Goal: Task Accomplishment & Management: Use online tool/utility

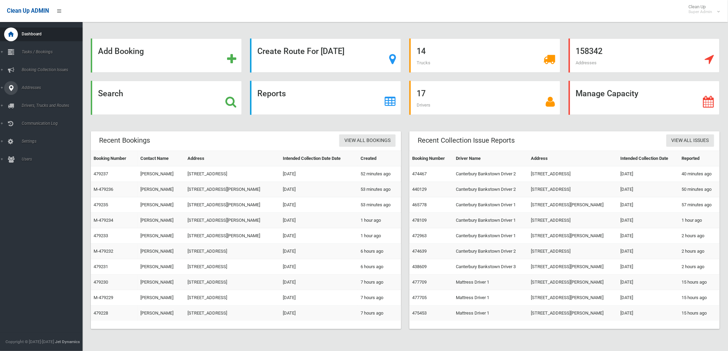
click at [8, 84] on icon at bounding box center [11, 88] width 6 height 14
drag, startPoint x: 35, startPoint y: 98, endPoint x: 56, endPoint y: 103, distance: 21.5
click at [35, 98] on span "All Addresses" at bounding box center [51, 99] width 63 height 5
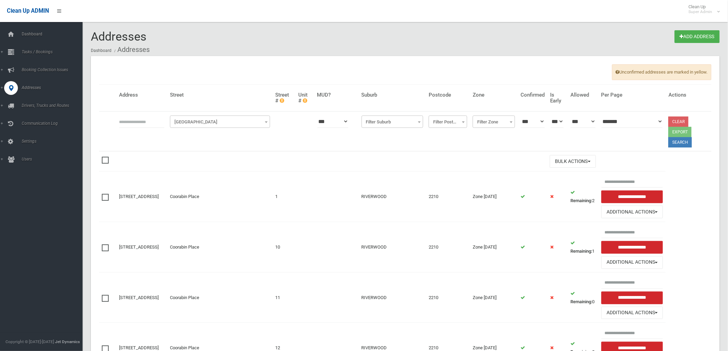
click at [156, 116] on input "text" at bounding box center [141, 121] width 45 height 13
type input "*******"
click button at bounding box center [0, 0] width 0 height 0
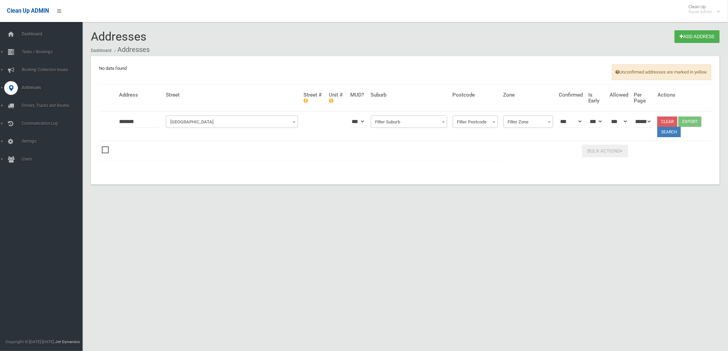
click at [143, 122] on input "*******" at bounding box center [139, 121] width 41 height 13
type input "*"
click at [32, 109] on span "Add Address" at bounding box center [51, 109] width 63 height 5
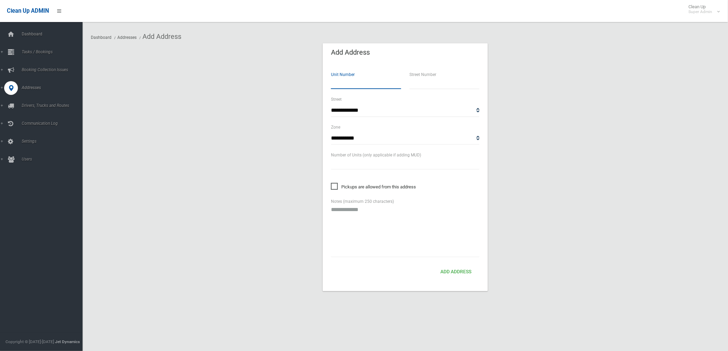
click at [360, 84] on input "number" at bounding box center [366, 82] width 70 height 13
click at [435, 83] on input "text" at bounding box center [444, 82] width 70 height 13
type input "**"
click at [393, 105] on select "**********" at bounding box center [405, 110] width 149 height 13
click at [393, 107] on select "**********" at bounding box center [405, 110] width 149 height 13
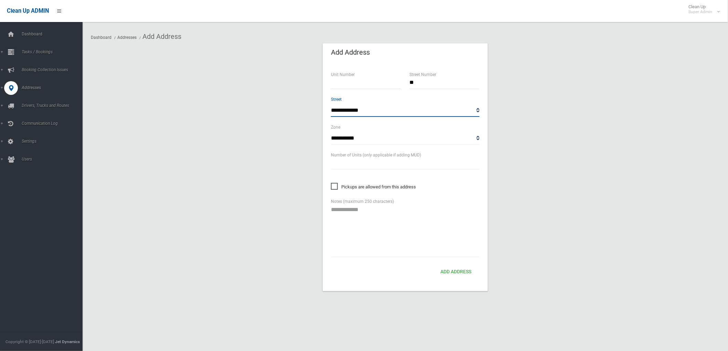
click at [393, 107] on select "**********" at bounding box center [405, 110] width 149 height 13
select select "****"
click at [331, 104] on select "**********" at bounding box center [405, 110] width 149 height 13
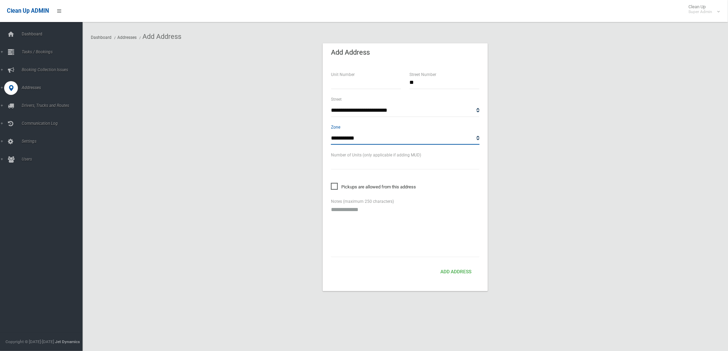
click at [372, 140] on select "**********" at bounding box center [405, 138] width 149 height 13
select select "*"
click at [331, 132] on select "**********" at bounding box center [405, 138] width 149 height 13
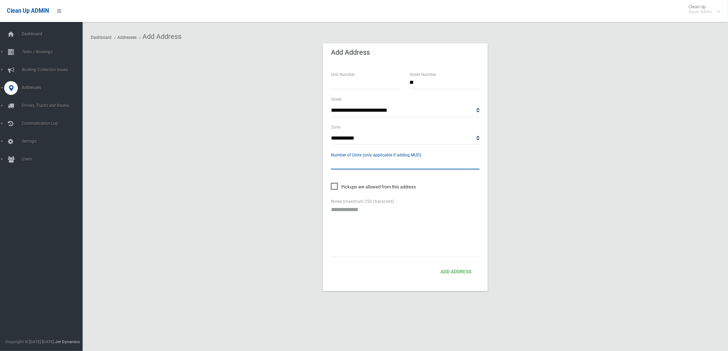
click at [373, 161] on input "text" at bounding box center [405, 163] width 149 height 13
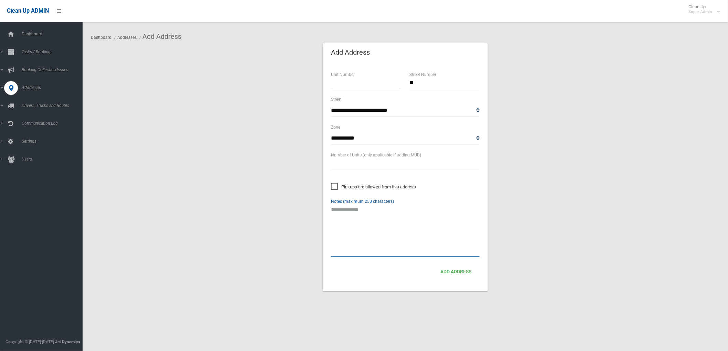
click at [394, 249] on textarea at bounding box center [405, 230] width 149 height 54
click at [461, 275] on button "Add Address" at bounding box center [456, 272] width 36 height 13
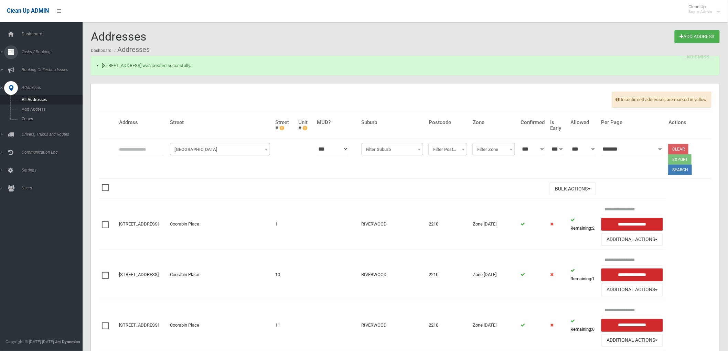
click at [32, 51] on span "Tasks / Bookings" at bounding box center [54, 52] width 69 height 5
click at [10, 28] on icon at bounding box center [11, 35] width 8 height 14
click at [14, 35] on icon at bounding box center [11, 35] width 8 height 14
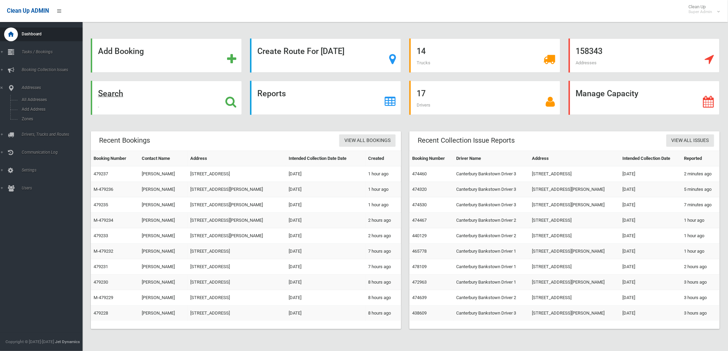
click at [124, 103] on div "Search" at bounding box center [166, 98] width 151 height 34
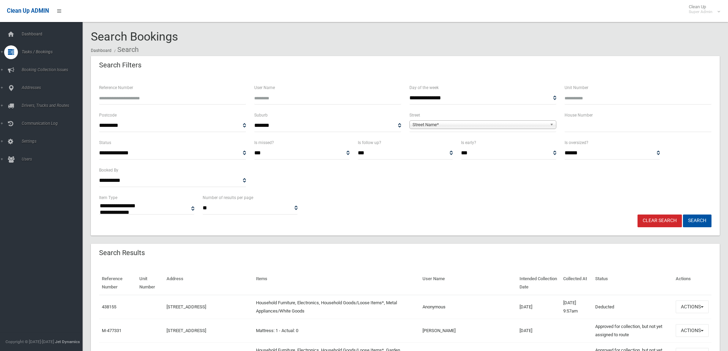
select select
click at [141, 100] on input "Reference Number" at bounding box center [172, 98] width 147 height 13
type input "******"
click at [683, 215] on button "Search" at bounding box center [697, 221] width 29 height 13
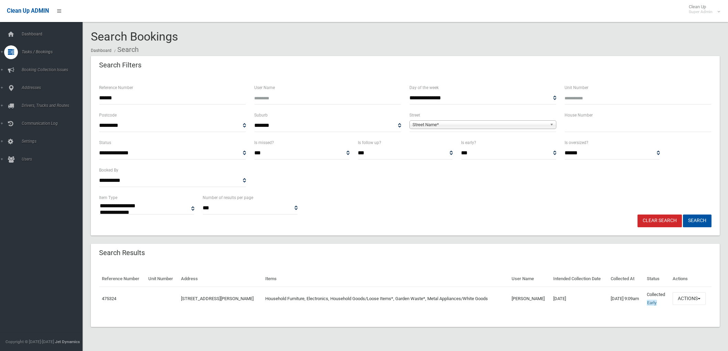
select select
click at [692, 293] on button "Actions" at bounding box center [689, 298] width 33 height 13
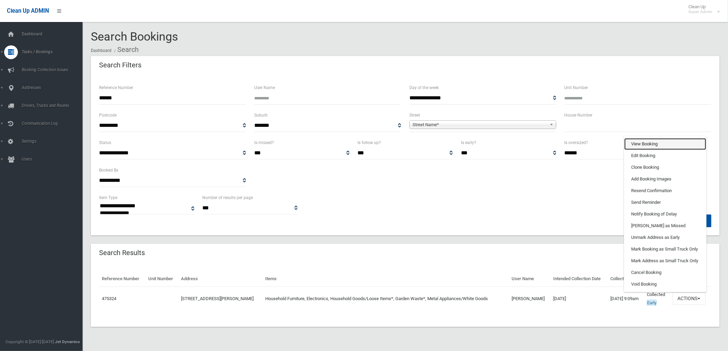
click at [641, 142] on link "View Booking" at bounding box center [665, 144] width 82 height 12
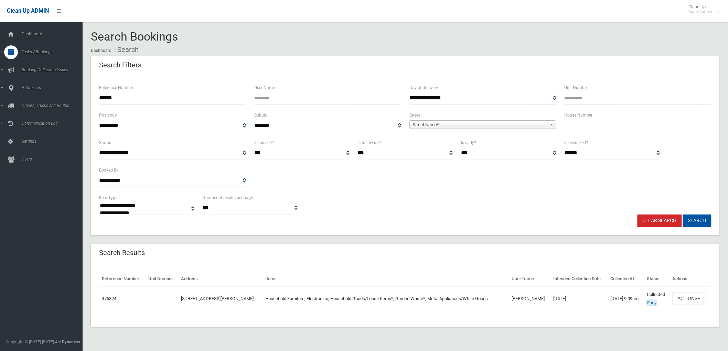
drag, startPoint x: 59, startPoint y: 98, endPoint x: 0, endPoint y: 92, distance: 59.1
click at [0, 94] on div "**********" at bounding box center [364, 183] width 728 height 351
type input "******"
click at [683, 215] on button "Search" at bounding box center [697, 221] width 29 height 13
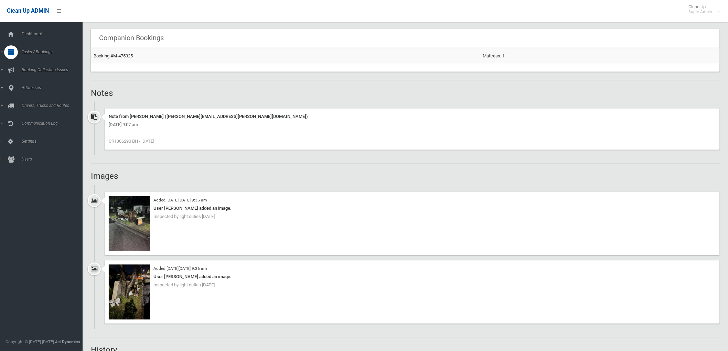
scroll to position [535, 0]
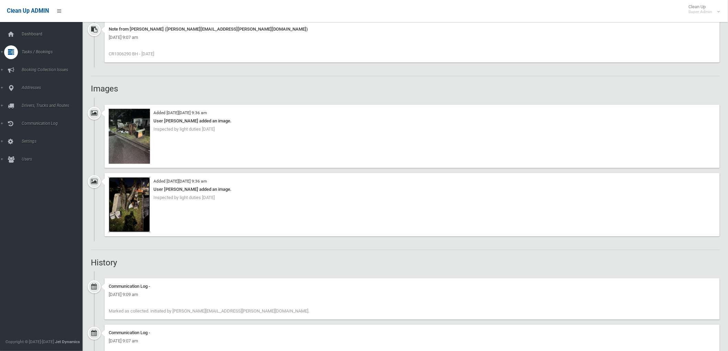
click at [130, 207] on img at bounding box center [129, 205] width 41 height 55
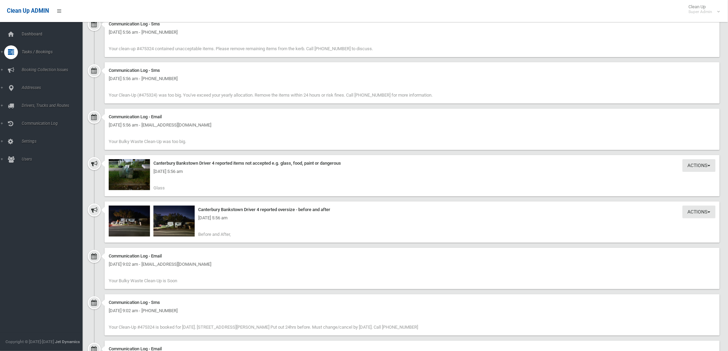
scroll to position [1070, 0]
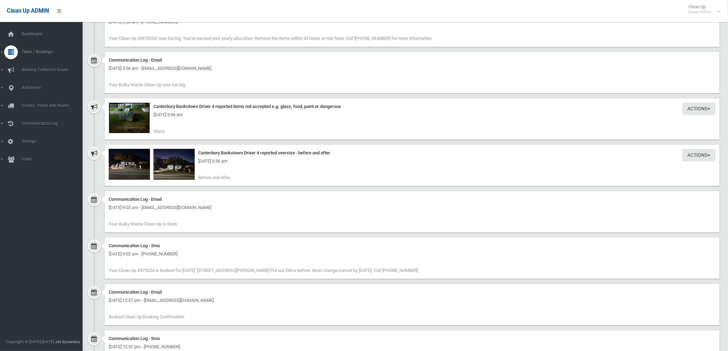
click at [135, 128] on img at bounding box center [129, 118] width 41 height 31
click at [121, 167] on img at bounding box center [129, 164] width 41 height 31
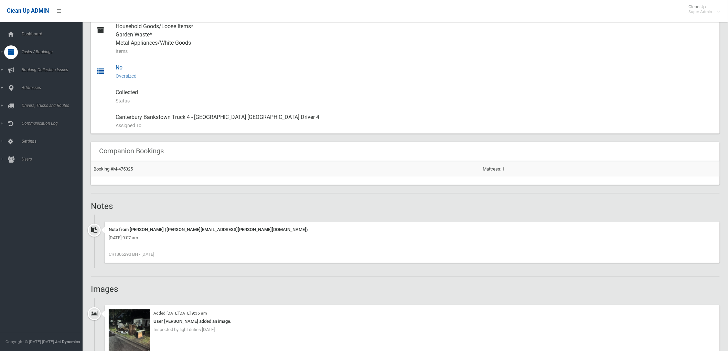
scroll to position [229, 0]
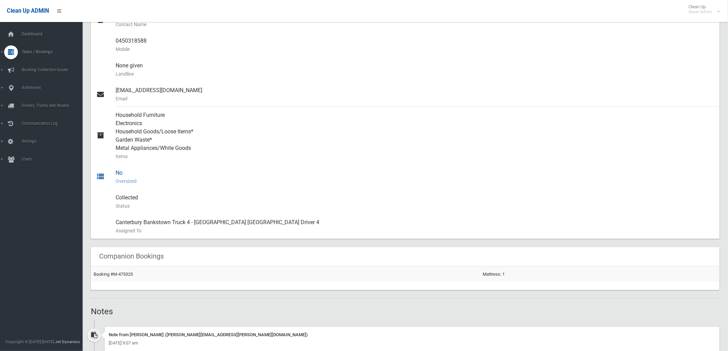
drag, startPoint x: 127, startPoint y: 174, endPoint x: 101, endPoint y: 171, distance: 25.3
click at [102, 171] on link "No Oversized" at bounding box center [405, 177] width 629 height 25
click at [125, 177] on small "Oversized" at bounding box center [415, 181] width 599 height 8
drag, startPoint x: 125, startPoint y: 177, endPoint x: 116, endPoint y: 174, distance: 8.6
click at [116, 174] on div "No Oversized" at bounding box center [415, 177] width 599 height 25
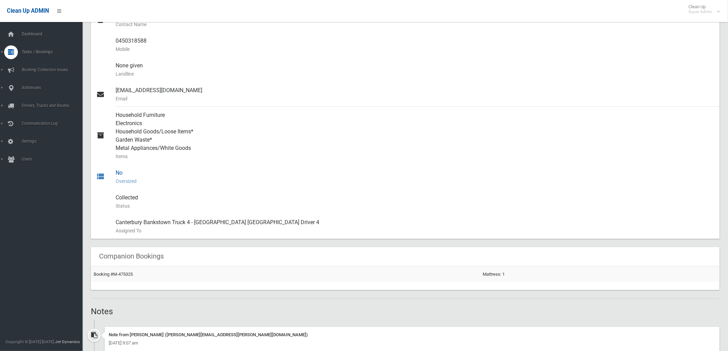
click at [136, 181] on small "Oversized" at bounding box center [415, 181] width 599 height 8
drag, startPoint x: 122, startPoint y: 173, endPoint x: 108, endPoint y: 174, distance: 13.8
click at [108, 174] on link "No Oversized" at bounding box center [405, 177] width 629 height 25
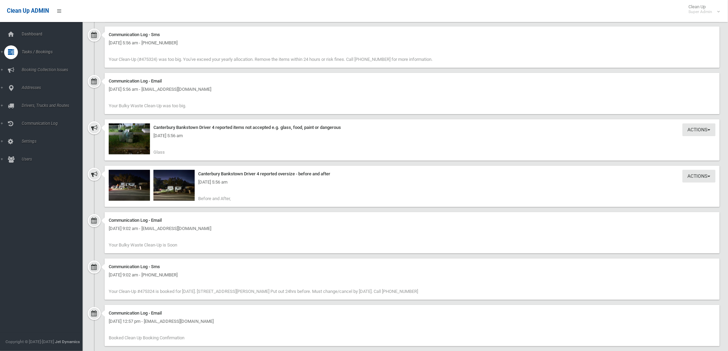
scroll to position [1108, 0]
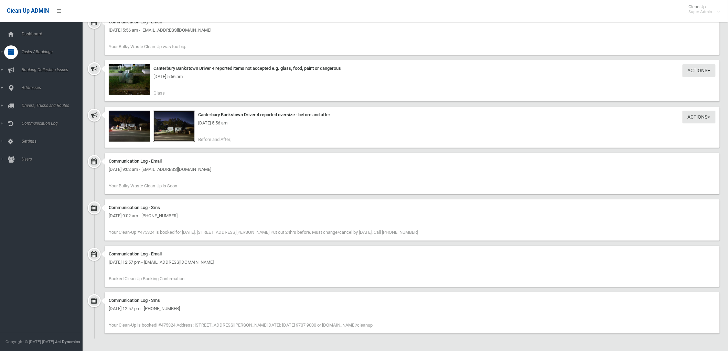
click at [172, 139] on img at bounding box center [173, 126] width 41 height 31
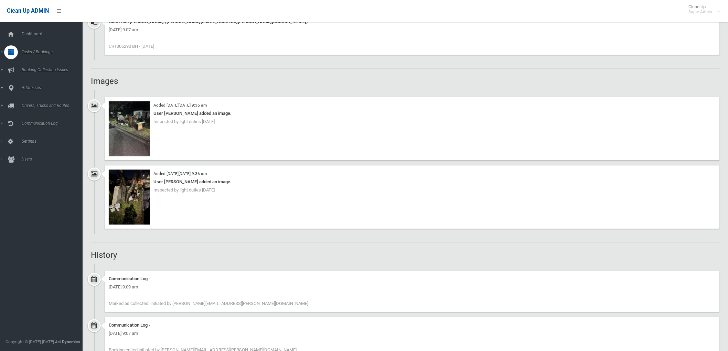
scroll to position [459, 0]
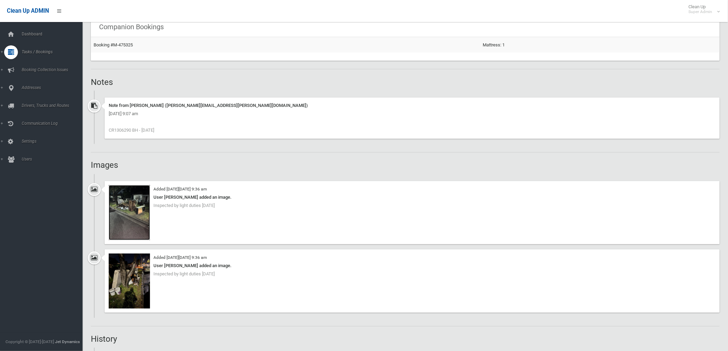
click at [135, 217] on img at bounding box center [129, 212] width 41 height 55
click at [133, 205] on img at bounding box center [129, 212] width 41 height 55
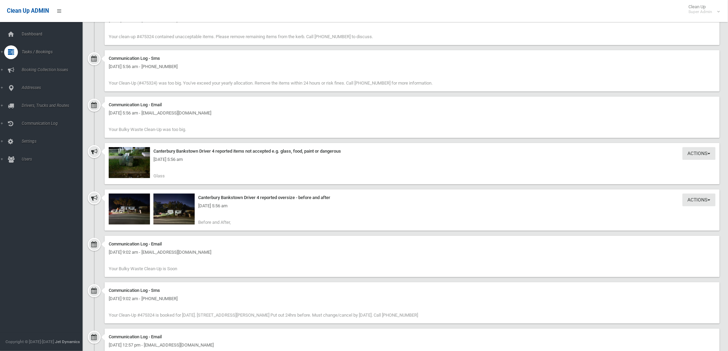
scroll to position [1032, 0]
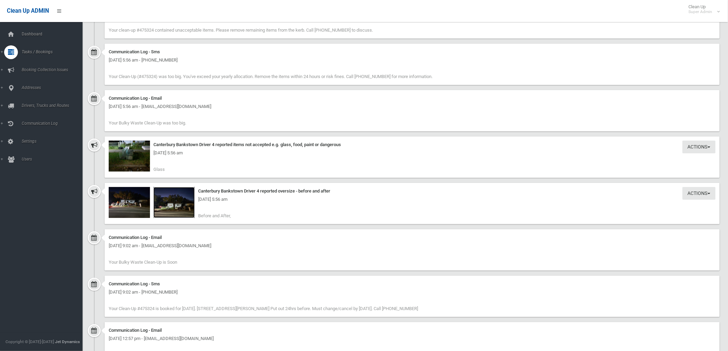
click at [176, 215] on img at bounding box center [173, 202] width 41 height 31
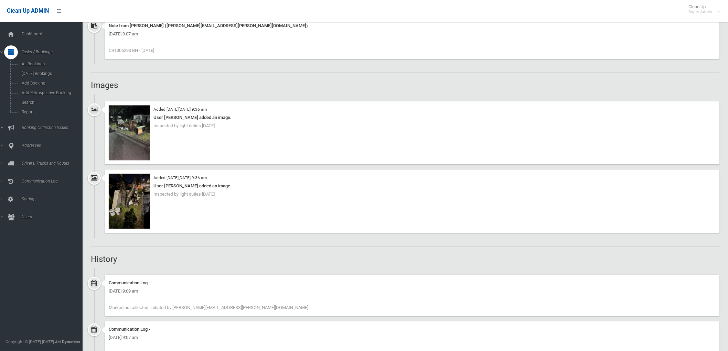
scroll to position [497, 0]
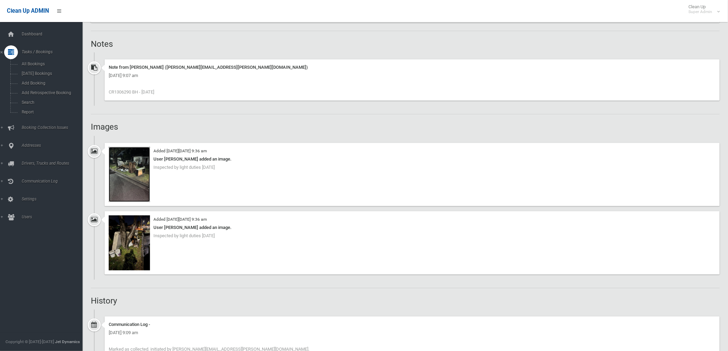
click at [132, 166] on img at bounding box center [129, 174] width 41 height 55
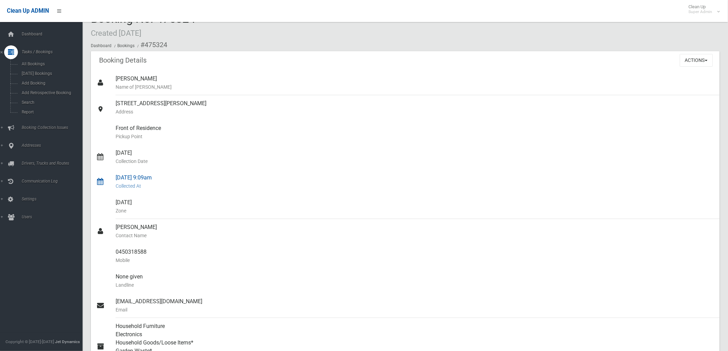
scroll to position [0, 0]
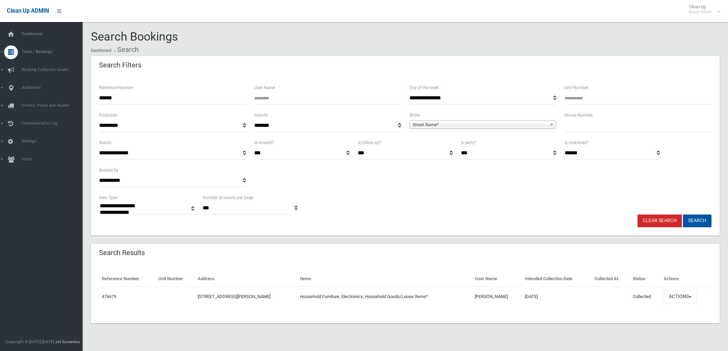
select select
click at [674, 294] on button "Actions" at bounding box center [680, 297] width 33 height 13
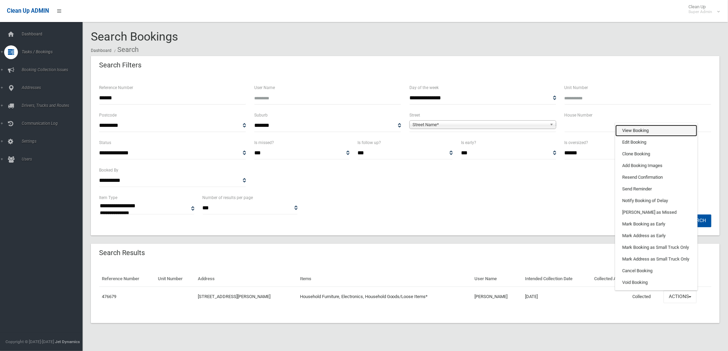
click at [638, 132] on link "View Booking" at bounding box center [656, 131] width 82 height 12
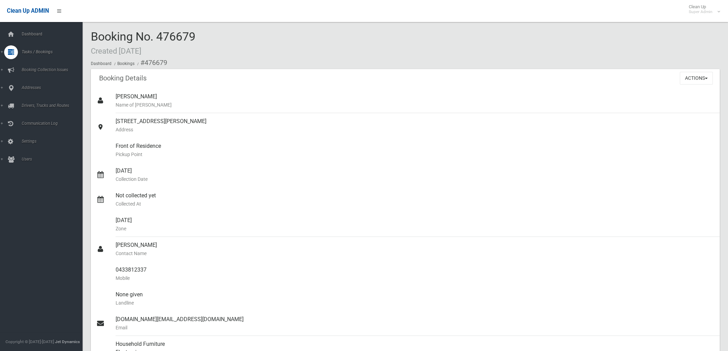
scroll to position [573, 0]
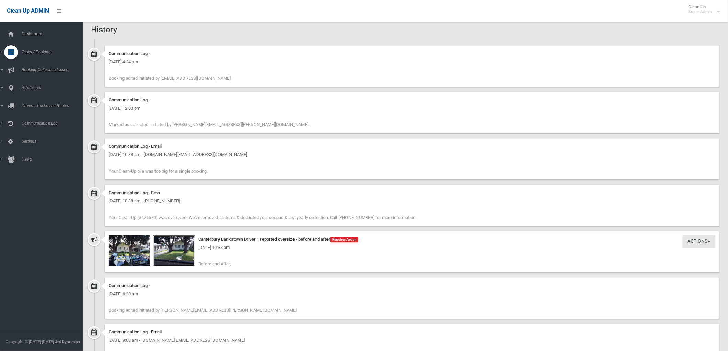
click at [179, 261] on img at bounding box center [173, 250] width 41 height 31
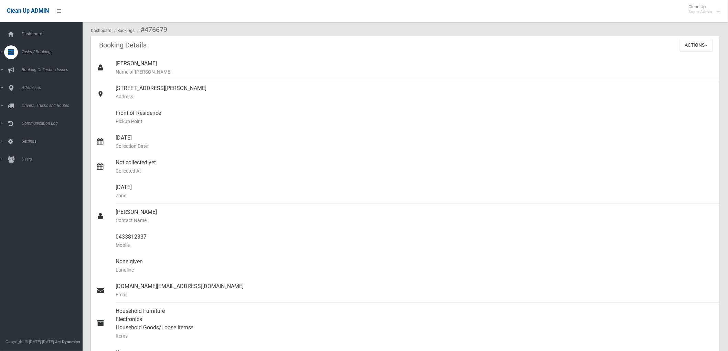
scroll to position [0, 0]
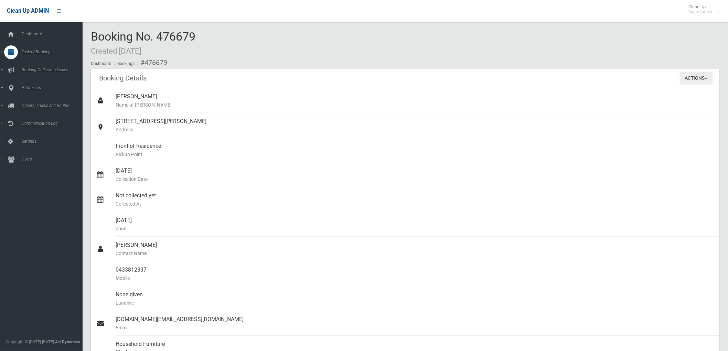
click at [686, 78] on button "Actions" at bounding box center [696, 78] width 33 height 13
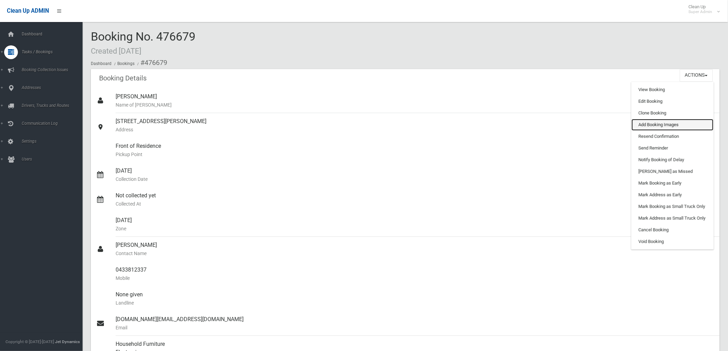
click at [656, 129] on link "Add Booking Images" at bounding box center [673, 125] width 82 height 12
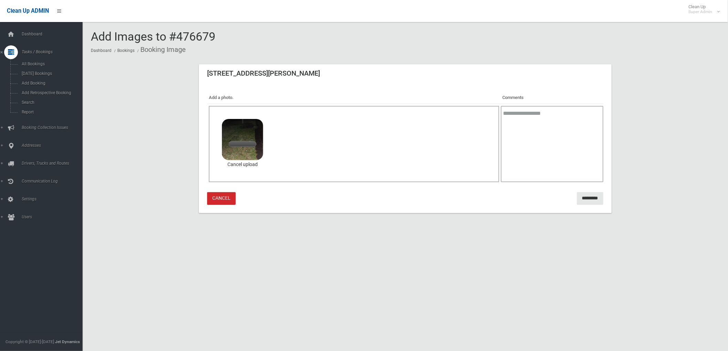
click at [554, 141] on textarea at bounding box center [552, 144] width 103 height 76
type textarea "*******"
click at [584, 200] on input "*********" at bounding box center [590, 198] width 26 height 13
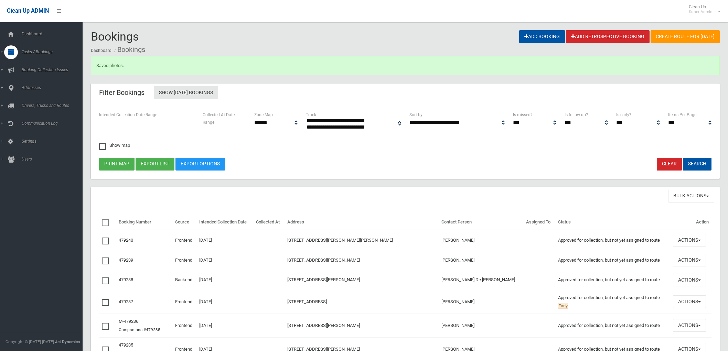
select select
click at [43, 33] on span "Dashboard" at bounding box center [54, 34] width 69 height 5
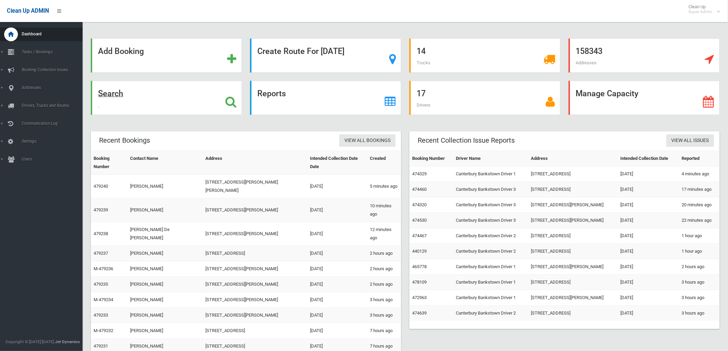
click at [134, 97] on div "Search" at bounding box center [166, 98] width 151 height 34
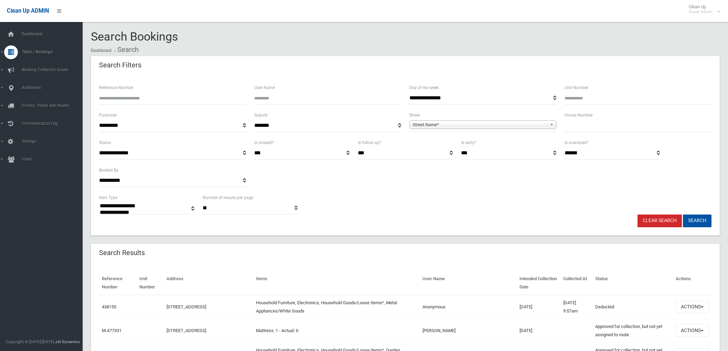
select select
type input "******"
click at [683, 215] on button "Search" at bounding box center [697, 221] width 29 height 13
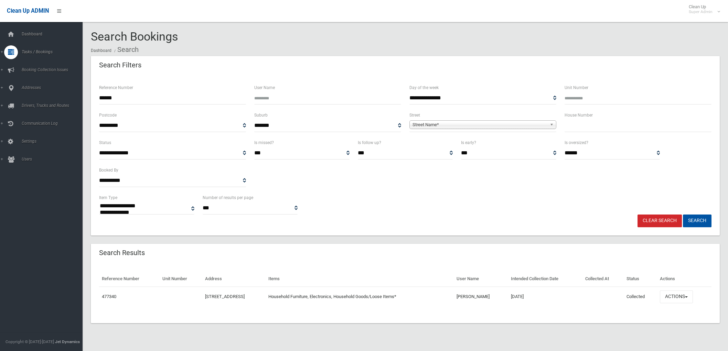
select select
click at [687, 298] on button "Actions" at bounding box center [676, 297] width 33 height 13
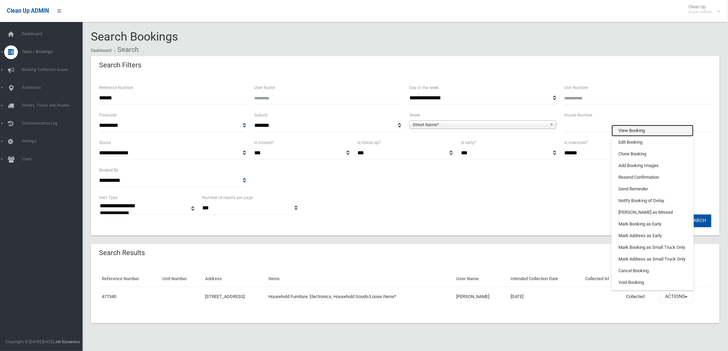
click at [640, 130] on link "View Booking" at bounding box center [653, 131] width 82 height 12
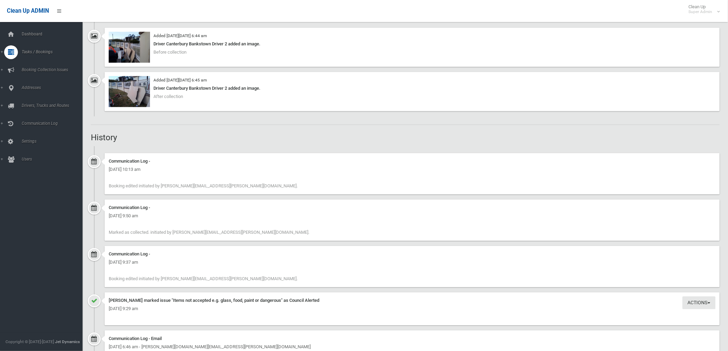
scroll to position [573, 0]
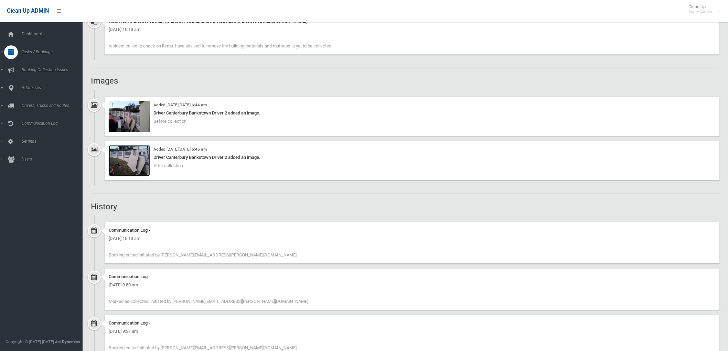
click at [130, 159] on img at bounding box center [129, 160] width 41 height 31
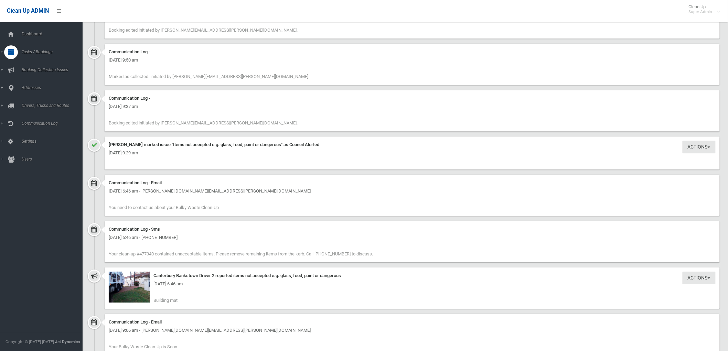
scroll to position [803, 0]
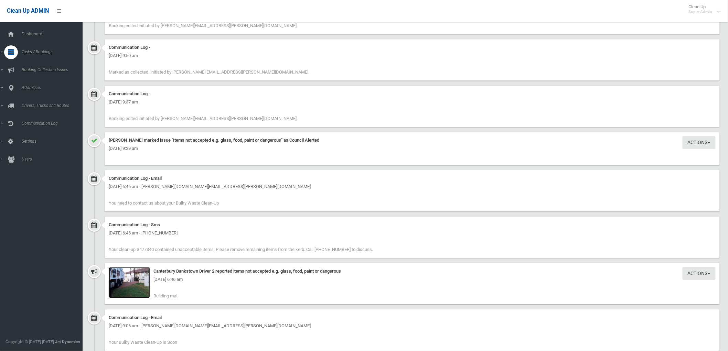
click at [143, 286] on img at bounding box center [129, 282] width 41 height 31
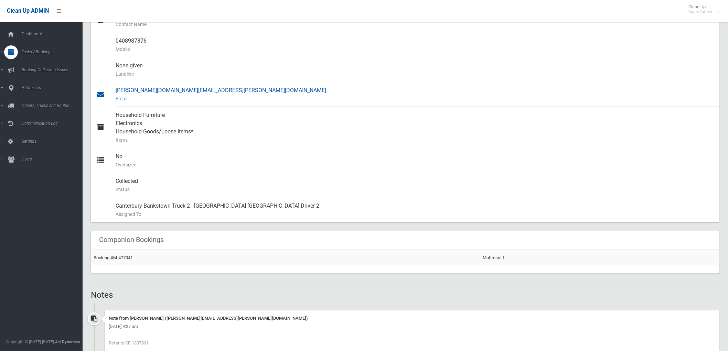
scroll to position [153, 0]
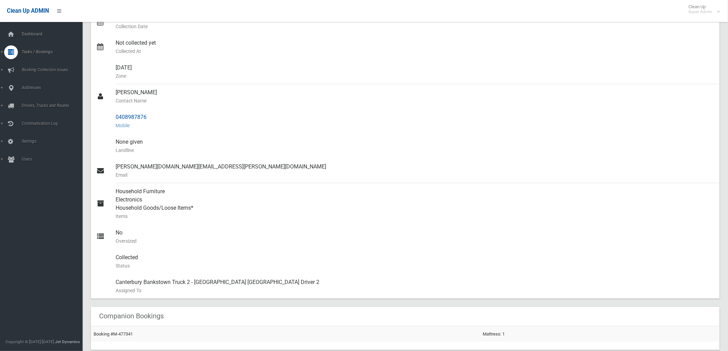
drag, startPoint x: 159, startPoint y: 115, endPoint x: 116, endPoint y: 116, distance: 43.7
click at [116, 116] on div "0408987876 Mobile" at bounding box center [415, 121] width 599 height 25
copy div "0408987876"
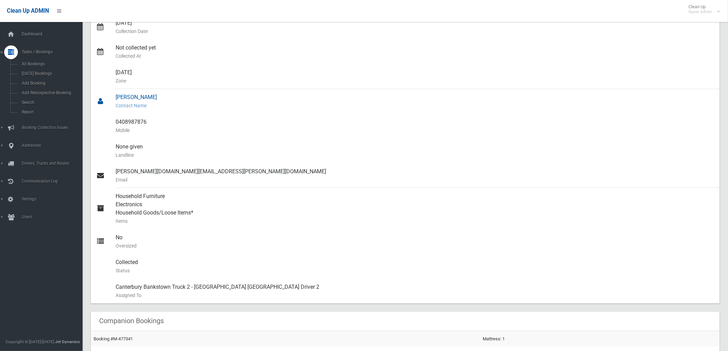
scroll to position [0, 0]
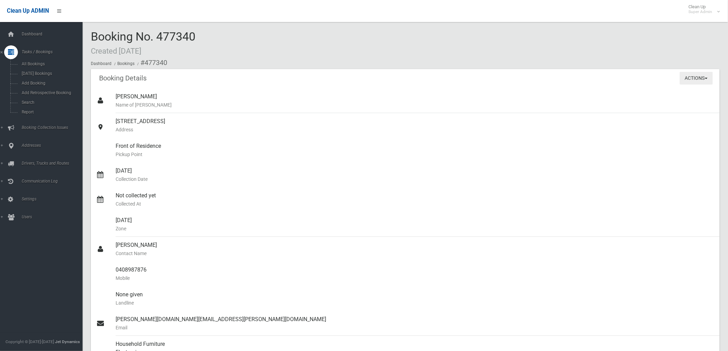
click at [703, 80] on button "Actions" at bounding box center [696, 78] width 33 height 13
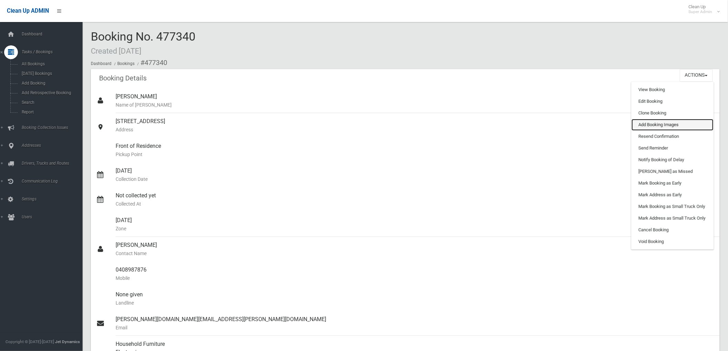
click at [669, 122] on link "Add Booking Images" at bounding box center [673, 125] width 82 height 12
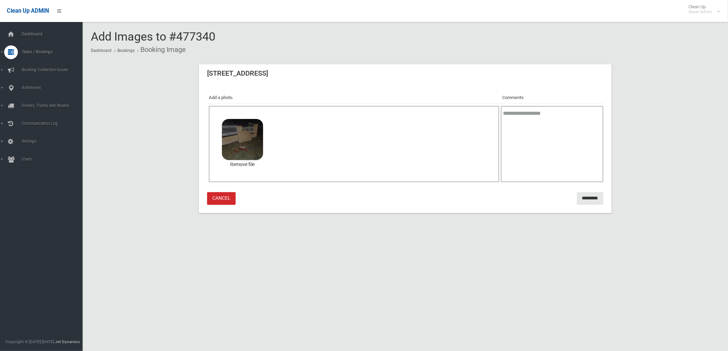
click at [564, 133] on textarea at bounding box center [552, 144] width 103 height 76
type textarea "*******"
click at [577, 205] on div "Add a photo. Comments Click, press or drag a photo here to upload 28.9 KB 8.JPG…" at bounding box center [405, 149] width 413 height 130
click at [577, 202] on input "*********" at bounding box center [590, 198] width 26 height 13
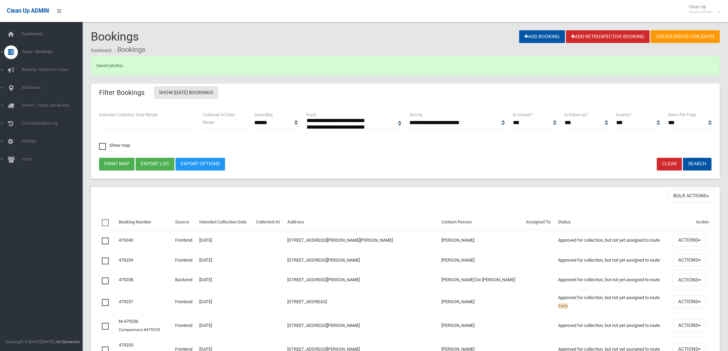
select select
click at [29, 101] on span "Search" at bounding box center [51, 102] width 63 height 5
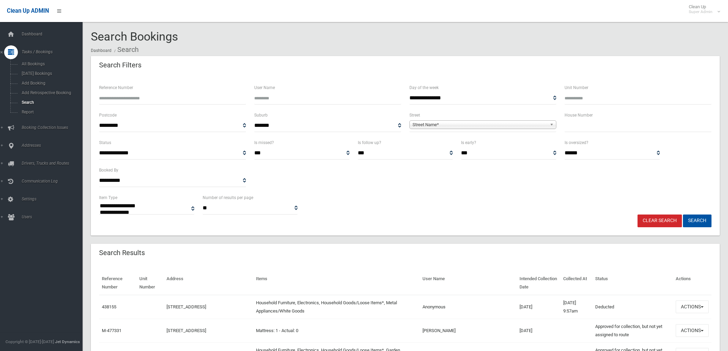
select select
click at [157, 98] on input "Reference Number" at bounding box center [172, 98] width 147 height 13
type input "******"
click at [683, 215] on button "Search" at bounding box center [697, 221] width 29 height 13
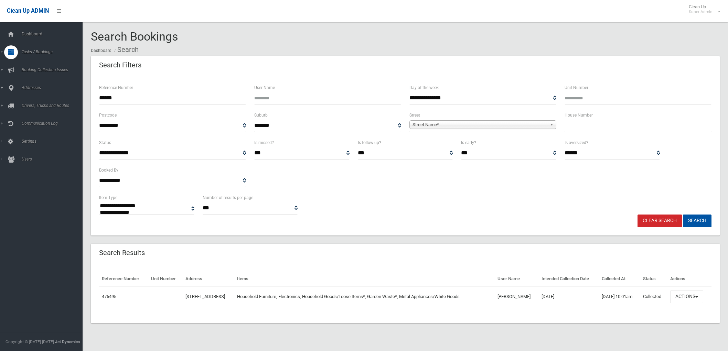
select select
click at [702, 294] on button "Actions" at bounding box center [686, 297] width 33 height 13
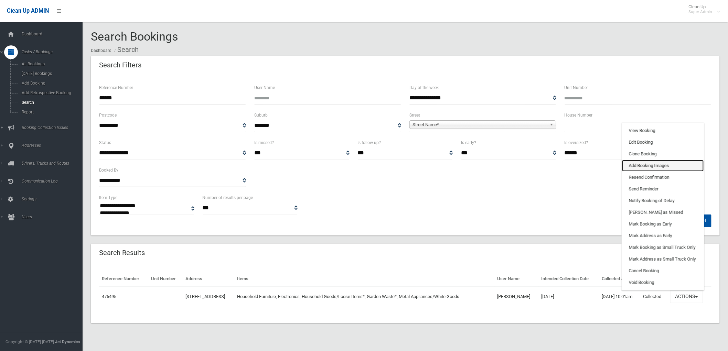
click at [663, 163] on link "Add Booking Images" at bounding box center [663, 166] width 82 height 12
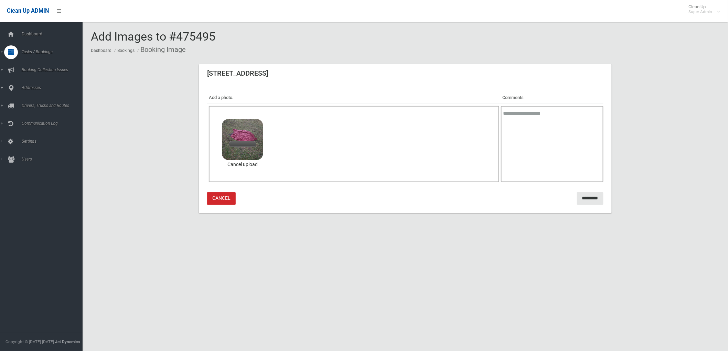
click at [541, 130] on textarea at bounding box center [552, 144] width 103 height 76
type textarea "**********"
click at [574, 187] on div "**********" at bounding box center [405, 149] width 413 height 130
click at [577, 193] on input "*********" at bounding box center [590, 198] width 26 height 13
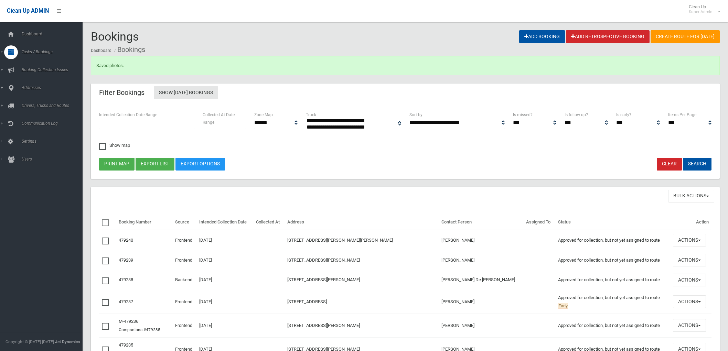
select select
click at [32, 103] on span "Search" at bounding box center [51, 102] width 63 height 5
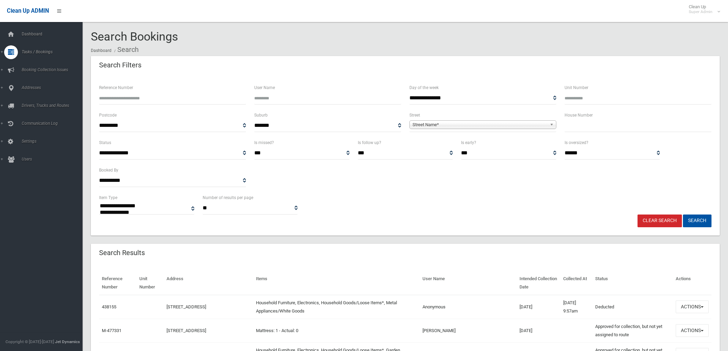
select select
click at [132, 100] on input "Reference Number" at bounding box center [172, 98] width 147 height 13
type input "******"
click at [683, 215] on button "Search" at bounding box center [697, 221] width 29 height 13
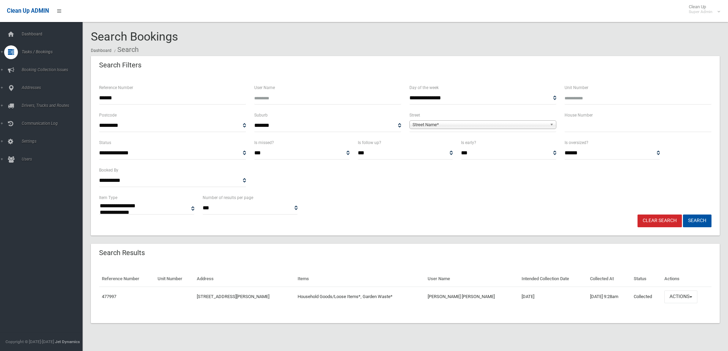
select select
drag, startPoint x: 694, startPoint y: 300, endPoint x: 690, endPoint y: 300, distance: 4.1
click at [694, 300] on button "Actions" at bounding box center [680, 297] width 33 height 13
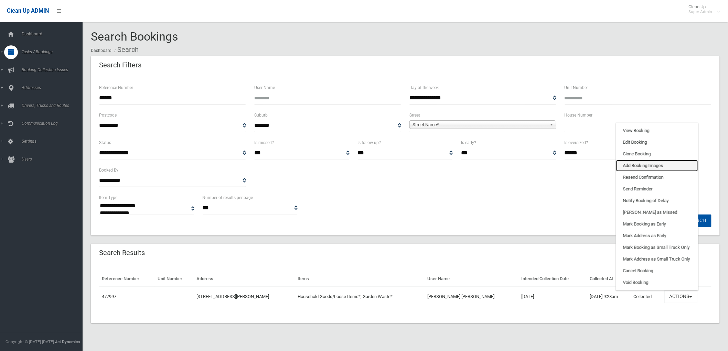
click at [649, 165] on link "Add Booking Images" at bounding box center [657, 166] width 82 height 12
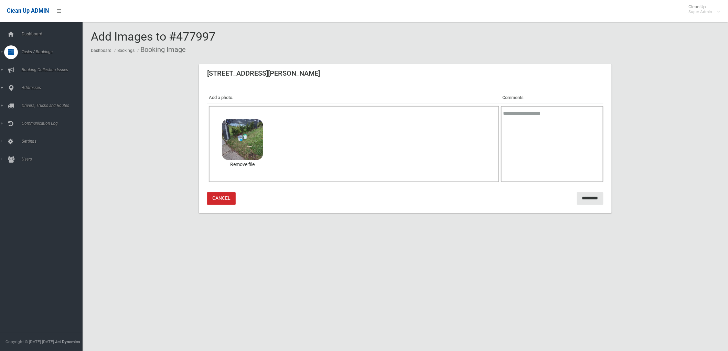
drag, startPoint x: 497, startPoint y: 132, endPoint x: 502, endPoint y: 133, distance: 5.3
click at [498, 132] on tr "Click, press or drag a photo here to upload 96.8 KB 13.JPG Check Error Remove f…" at bounding box center [405, 144] width 396 height 80
click at [510, 132] on textarea at bounding box center [552, 144] width 103 height 76
type textarea "**********"
click at [577, 194] on input "*********" at bounding box center [590, 198] width 26 height 13
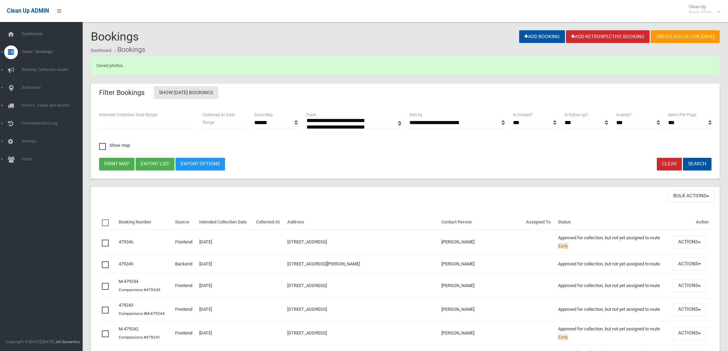
select select
